Goal: Information Seeking & Learning: Learn about a topic

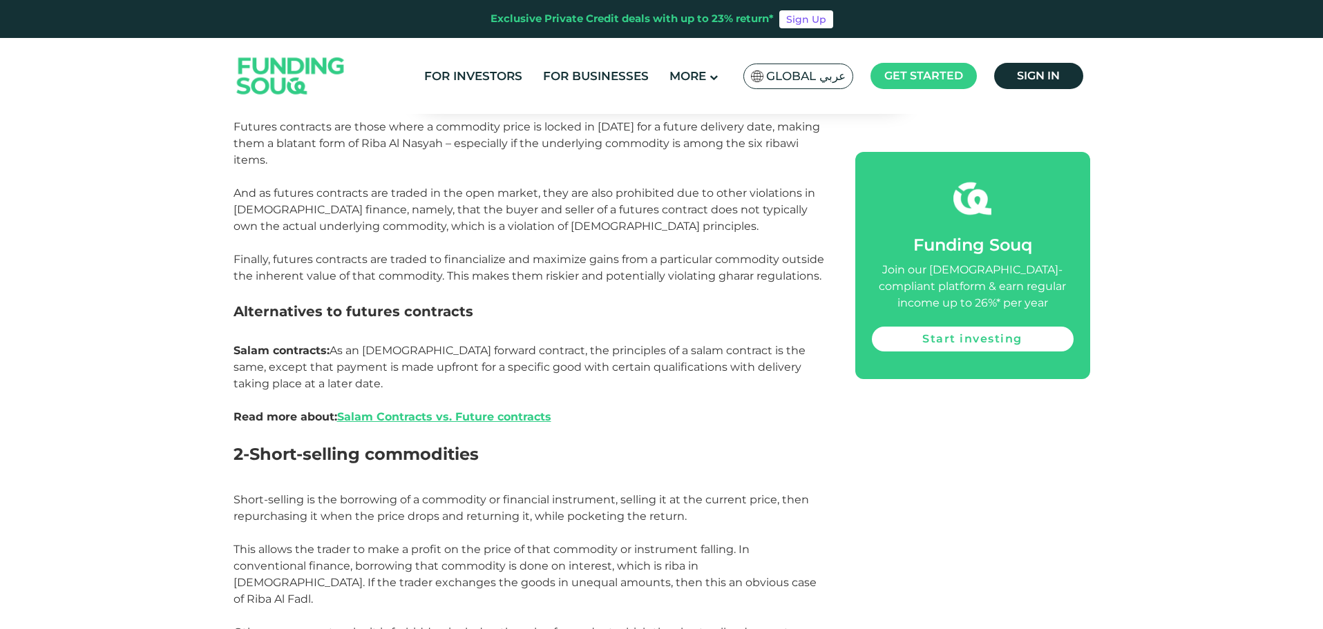
scroll to position [1174, 0]
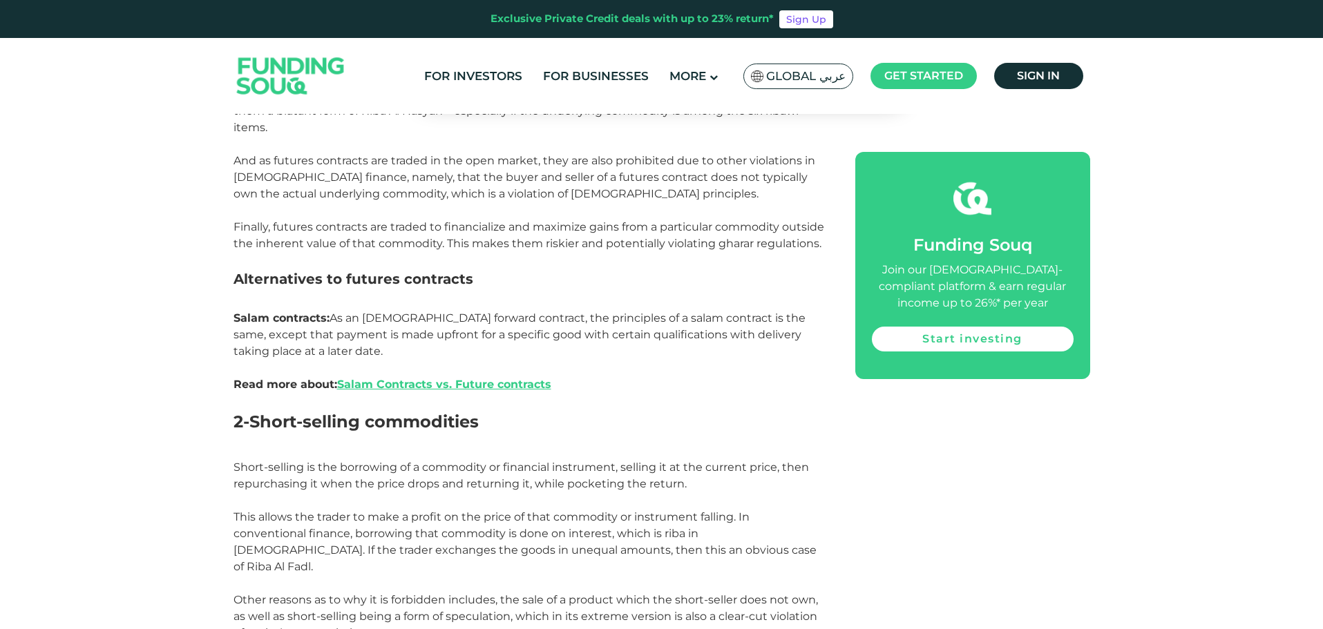
click at [382, 412] on span "2-Short-selling commodities" at bounding box center [355, 422] width 245 height 20
click at [335, 490] on span "Short-selling is the borrowing of a commodity or financial instrument, selling …" at bounding box center [524, 517] width 583 height 113
drag, startPoint x: 234, startPoint y: 289, endPoint x: 325, endPoint y: 289, distance: 90.5
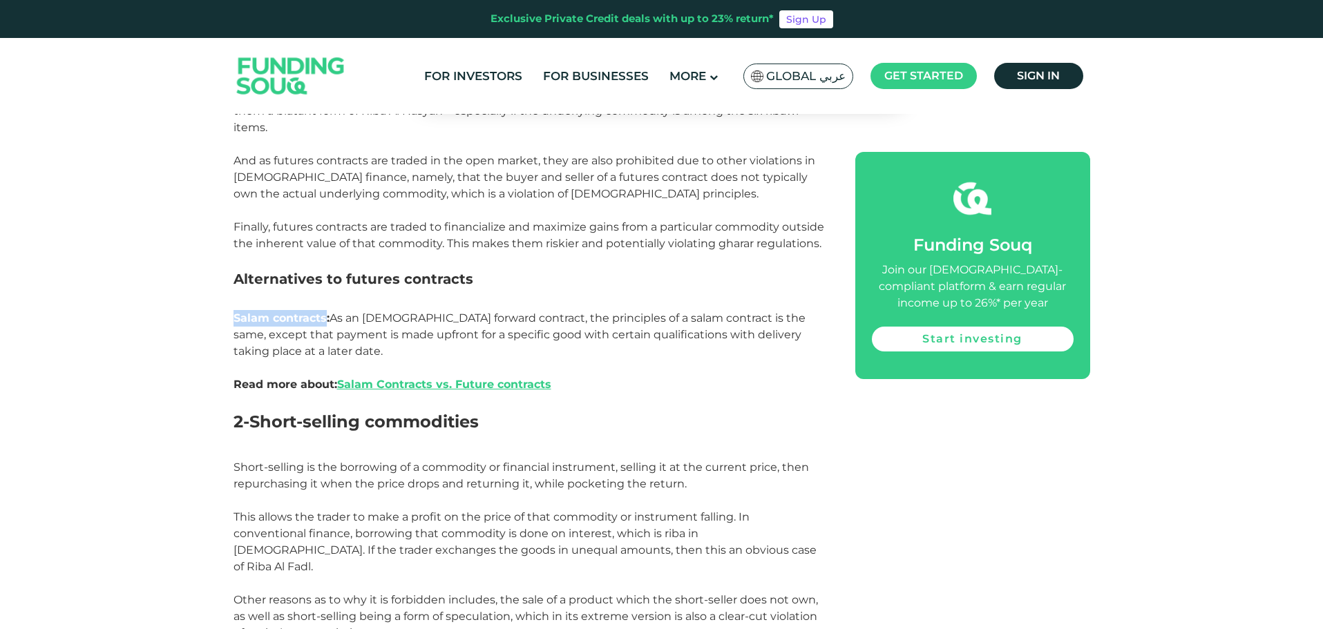
click at [325, 312] on span "Salam contracts:" at bounding box center [281, 318] width 96 height 13
copy span "Salam contracts"
